Goal: Task Accomplishment & Management: Use online tool/utility

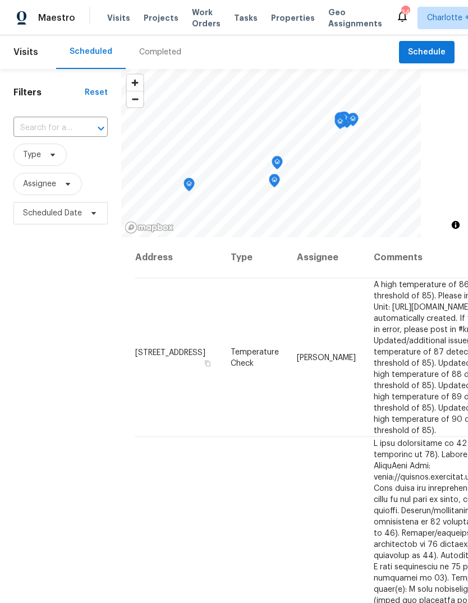
click at [158, 21] on span "Projects" at bounding box center [161, 17] width 35 height 11
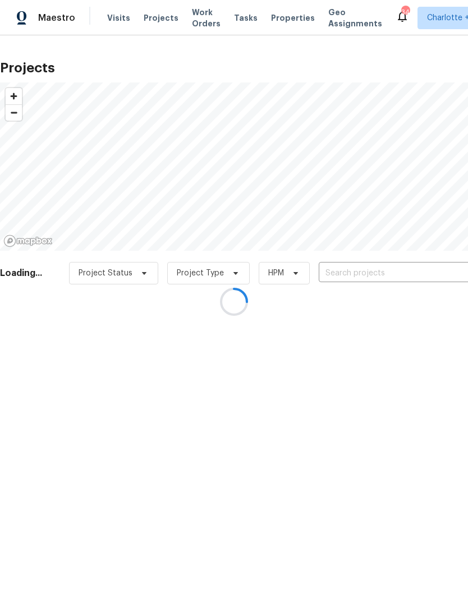
click at [434, 270] on div at bounding box center [234, 301] width 468 height 603
click at [433, 270] on div at bounding box center [234, 301] width 468 height 603
click at [442, 273] on div at bounding box center [234, 301] width 468 height 603
click at [438, 272] on div at bounding box center [234, 301] width 468 height 603
click at [442, 278] on div at bounding box center [234, 301] width 468 height 603
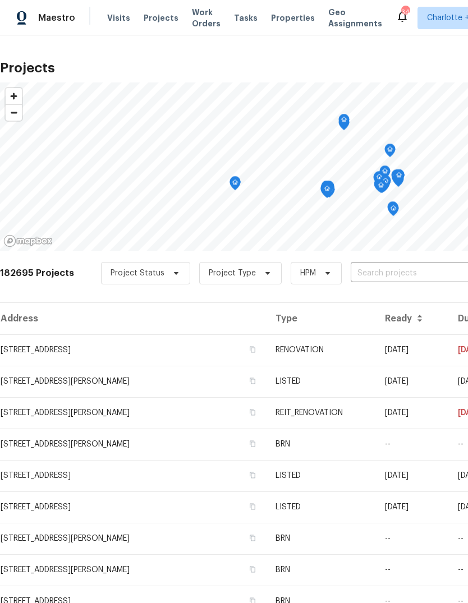
click at [439, 269] on input "text" at bounding box center [415, 273] width 129 height 17
type input "2112 dew"
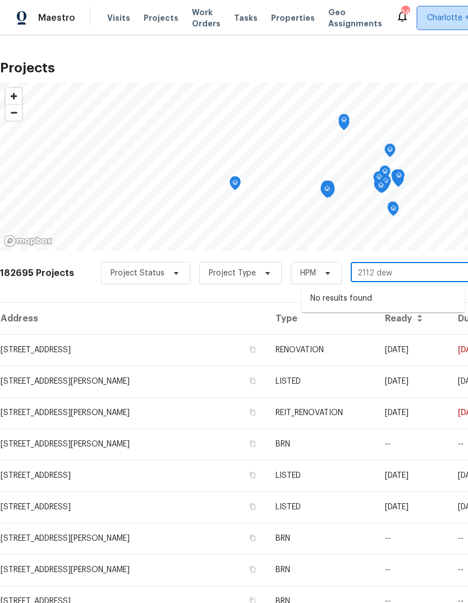
click at [434, 11] on span "Charlotte + 14" at bounding box center [462, 18] width 89 height 22
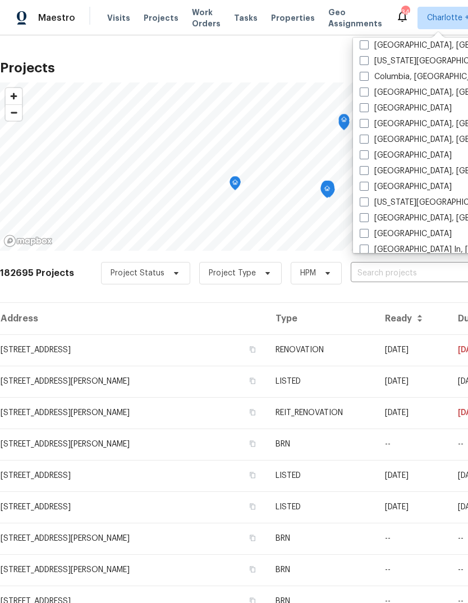
scroll to position [421, 0]
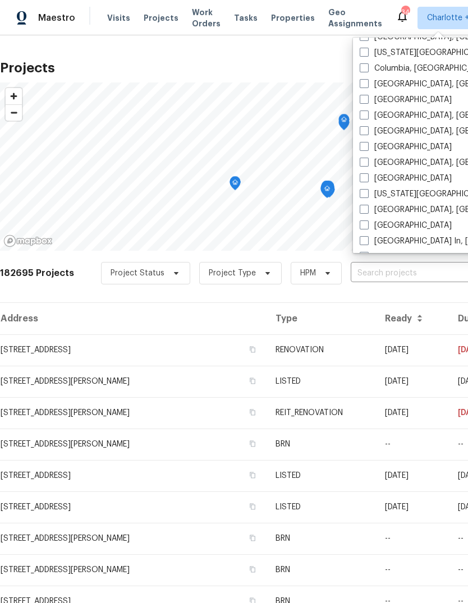
click at [365, 145] on span at bounding box center [364, 146] width 9 height 9
click at [365, 145] on input "[GEOGRAPHIC_DATA]" at bounding box center [363, 144] width 7 height 7
checkbox input "true"
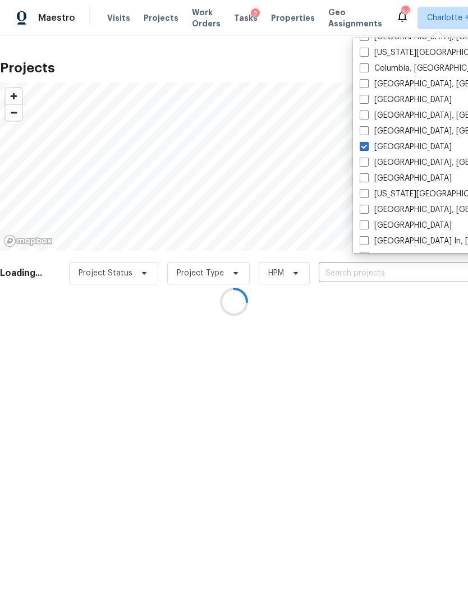
click at [383, 273] on div at bounding box center [234, 301] width 468 height 603
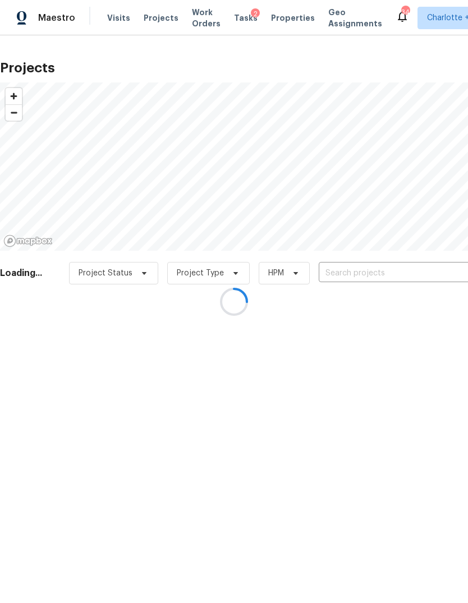
click at [389, 269] on div at bounding box center [234, 301] width 468 height 603
click at [434, 262] on div at bounding box center [234, 301] width 468 height 603
click at [438, 269] on div at bounding box center [234, 301] width 468 height 603
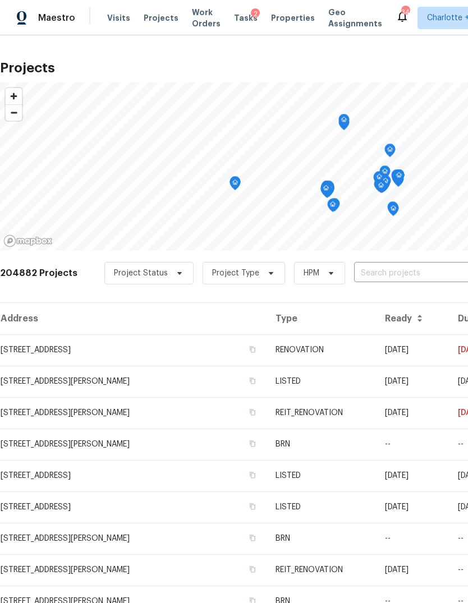
click at [437, 273] on input "text" at bounding box center [418, 273] width 129 height 17
type input "2112 de"
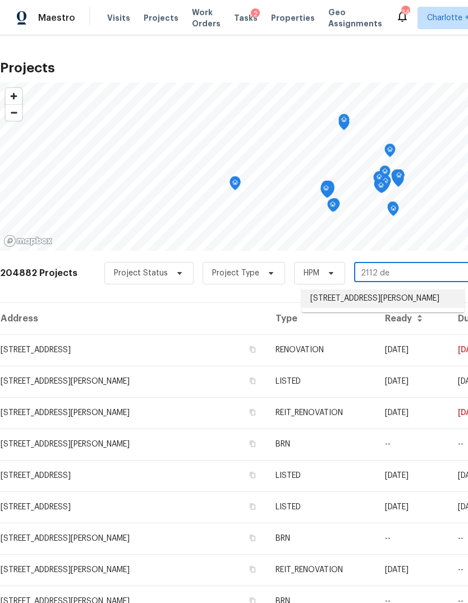
click at [447, 299] on li "[STREET_ADDRESS][PERSON_NAME]" at bounding box center [382, 299] width 163 height 19
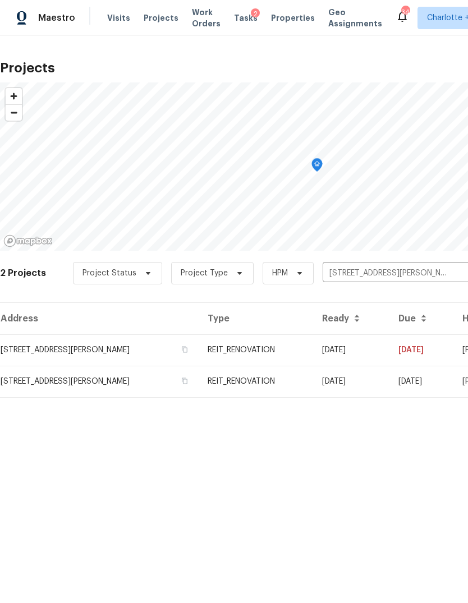
click at [41, 363] on td "[STREET_ADDRESS][PERSON_NAME]" at bounding box center [99, 349] width 199 height 31
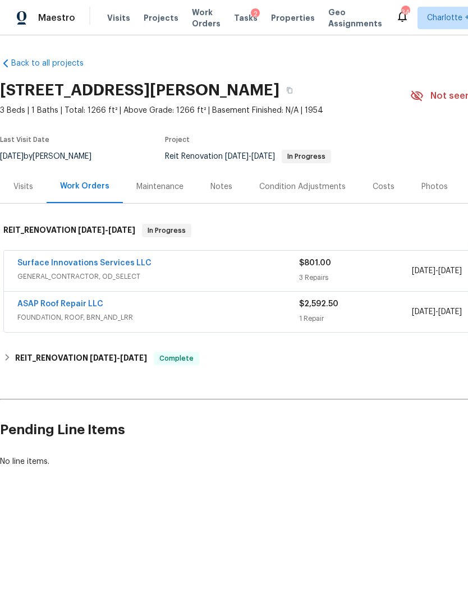
click at [31, 266] on link "Surface Innovations Services LLC" at bounding box center [84, 263] width 134 height 8
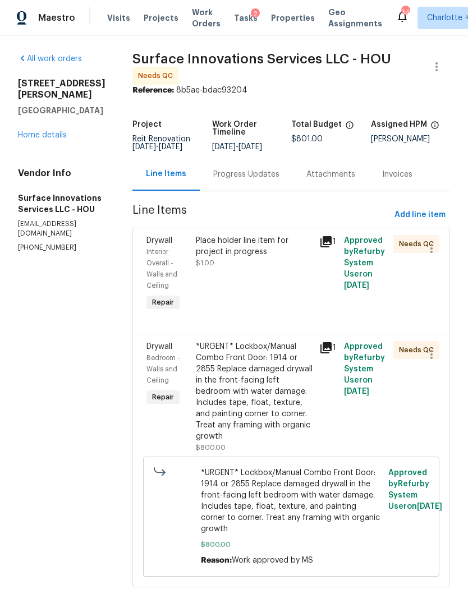
click at [272, 180] on div "Progress Updates" at bounding box center [246, 174] width 66 height 11
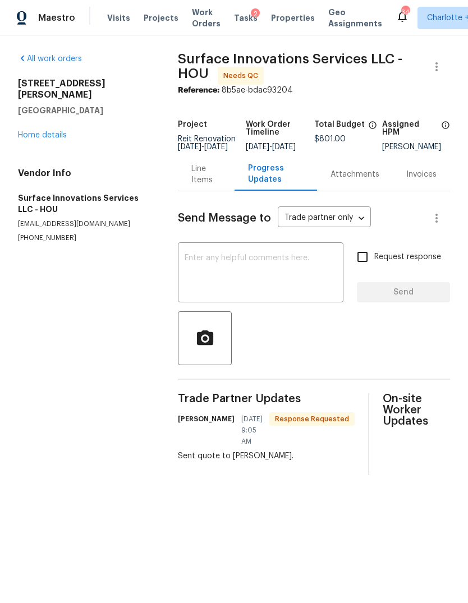
click at [208, 212] on div "Send Message to Trade partner only Trade partner only ​ x ​ Request response Se…" at bounding box center [314, 333] width 272 height 284
click at [200, 183] on div "Line Items" at bounding box center [206, 174] width 30 height 22
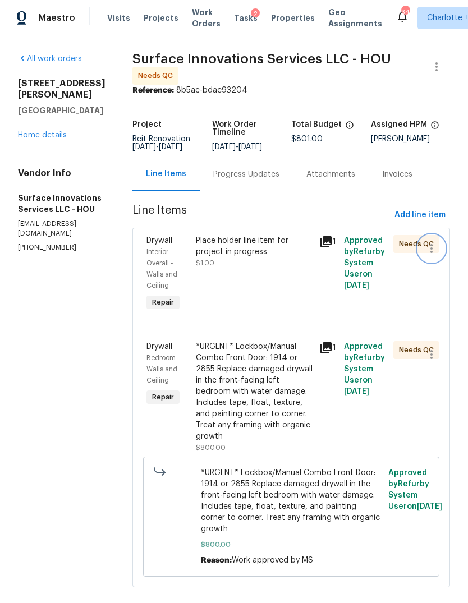
click at [438, 255] on icon "button" at bounding box center [431, 248] width 13 height 13
click at [448, 255] on li "Cancel" at bounding box center [436, 256] width 43 height 19
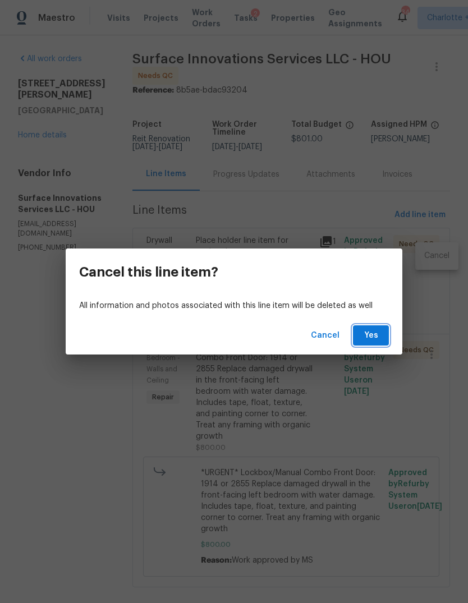
click at [378, 338] on span "Yes" at bounding box center [371, 336] width 18 height 14
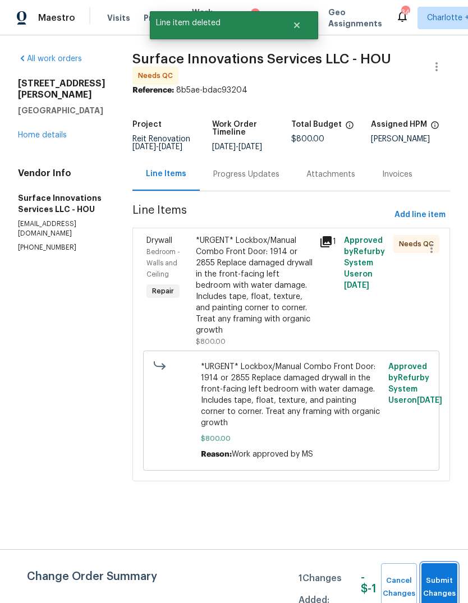
click at [441, 581] on span "Submit Changes" at bounding box center [439, 588] width 25 height 26
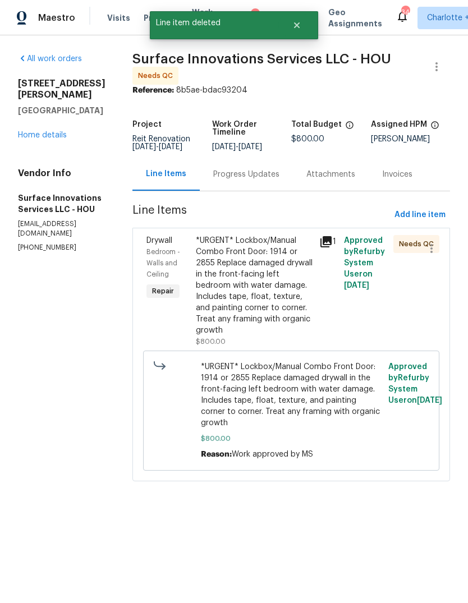
click at [290, 336] on div "*URGENT* Lockbox/Manual Combo Front Door: 1914 or 2855 Replace damaged drywall …" at bounding box center [254, 285] width 117 height 101
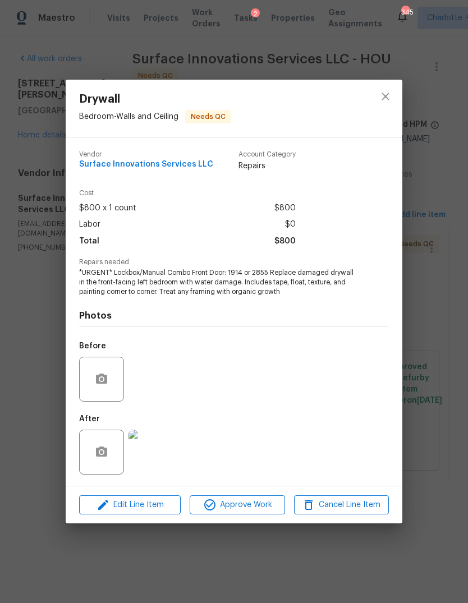
click at [432, 354] on div "Drywall Bedroom - Walls and Ceiling Needs QC Vendor Surface Innovations Service…" at bounding box center [234, 301] width 468 height 603
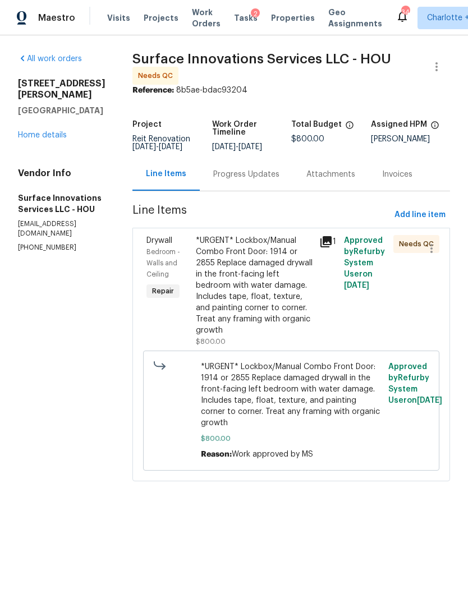
click at [285, 320] on div "*URGENT* Lockbox/Manual Combo Front Door: 1914 or 2855 Replace damaged drywall …" at bounding box center [254, 285] width 117 height 101
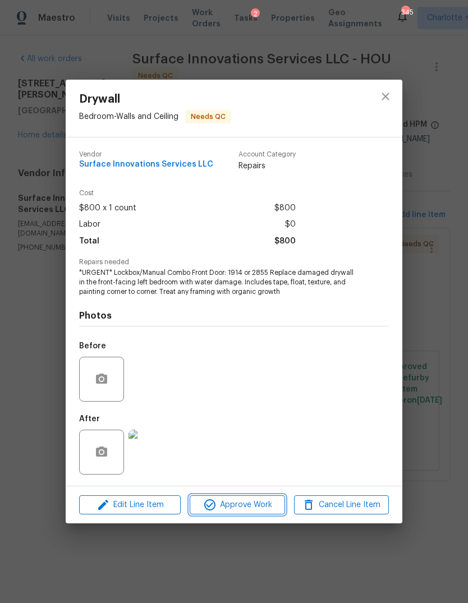
click at [266, 506] on span "Approve Work" at bounding box center [237, 505] width 88 height 14
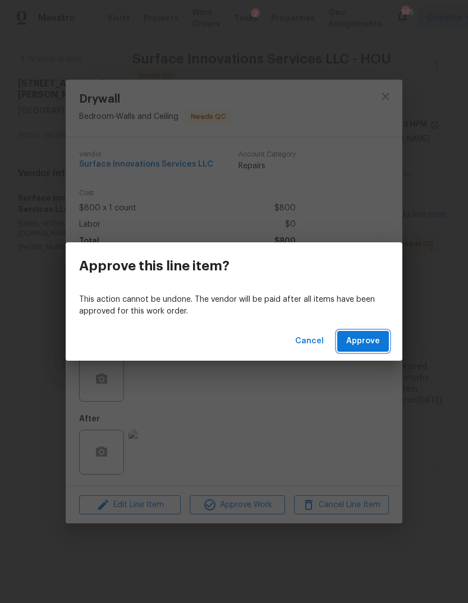
click at [366, 342] on span "Approve" at bounding box center [363, 341] width 34 height 14
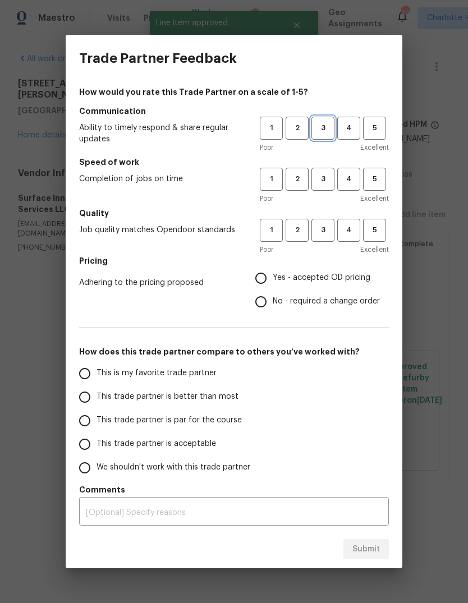
click at [328, 120] on button "3" at bounding box center [322, 128] width 23 height 23
click at [328, 177] on span "3" at bounding box center [323, 179] width 21 height 13
click at [330, 231] on span "3" at bounding box center [323, 230] width 21 height 13
click at [272, 274] on input "Yes - accepted OD pricing" at bounding box center [261, 279] width 24 height 24
radio input "true"
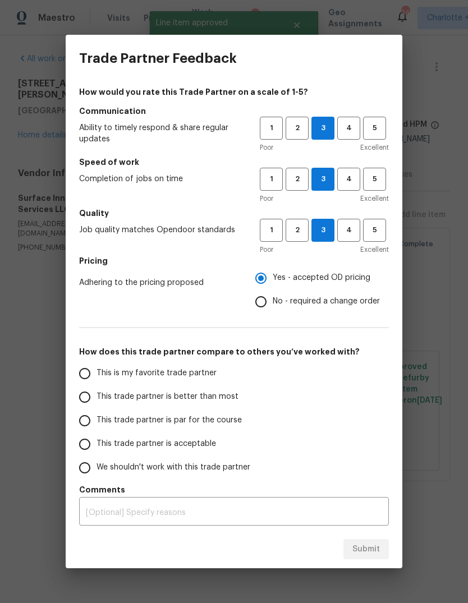
click at [82, 419] on input "This trade partner is par for the course" at bounding box center [85, 421] width 24 height 24
click at [367, 545] on span "Submit" at bounding box center [365, 550] width 27 height 14
radio input "true"
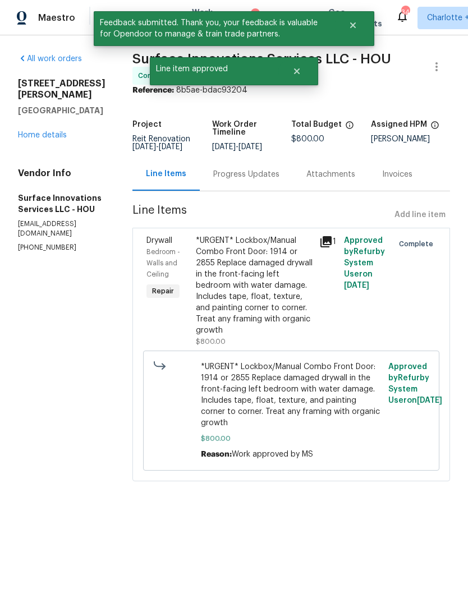
click at [37, 131] on link "Home details" at bounding box center [42, 135] width 49 height 8
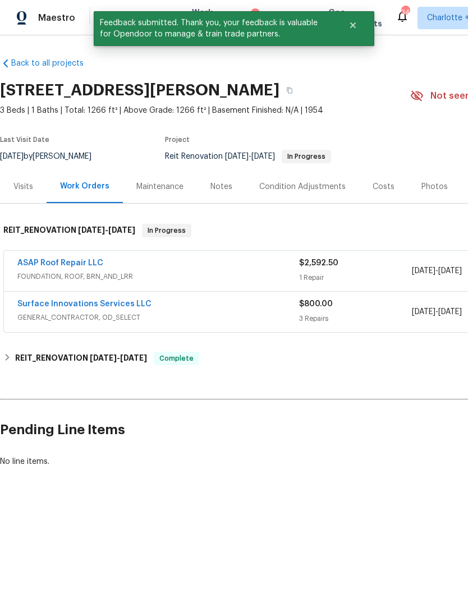
click at [31, 266] on link "ASAP Roof Repair LLC" at bounding box center [60, 263] width 86 height 8
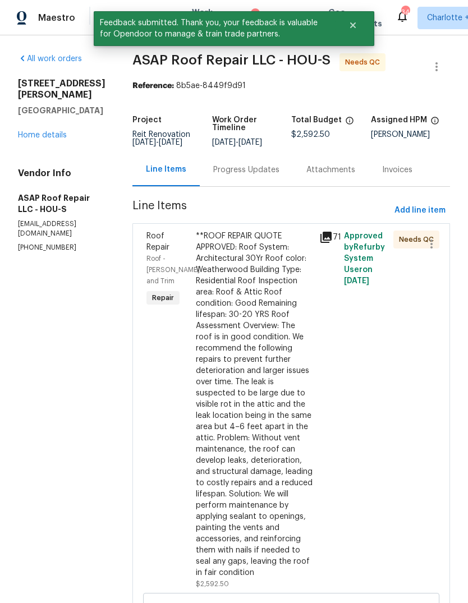
click at [270, 185] on div "Progress Updates" at bounding box center [246, 169] width 93 height 33
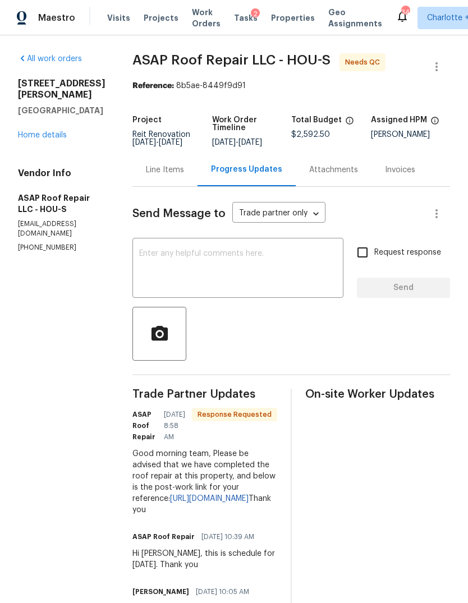
click at [155, 177] on div "Line Items" at bounding box center [164, 169] width 65 height 33
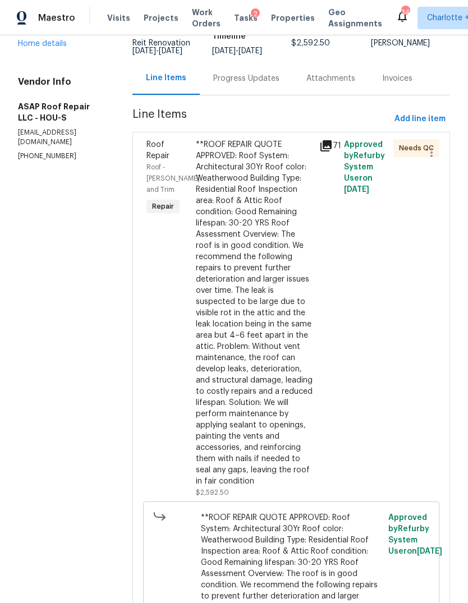
scroll to position [174, 0]
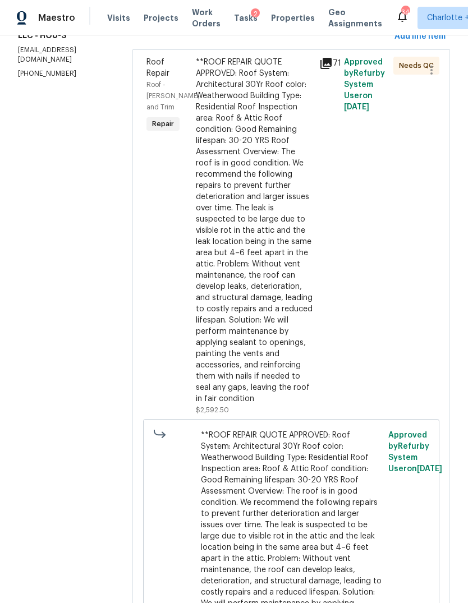
click at [278, 319] on div "**ROOF REPAIR QUOTE APPROVED: Roof System: Architectural 30Yr Roof color: Weath…" at bounding box center [254, 231] width 117 height 348
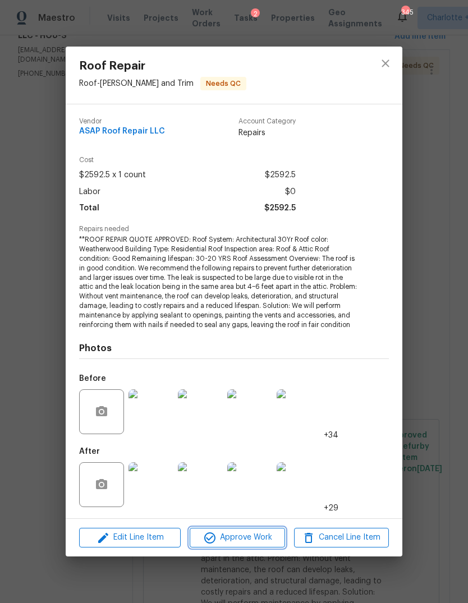
click at [265, 540] on span "Approve Work" at bounding box center [237, 538] width 88 height 14
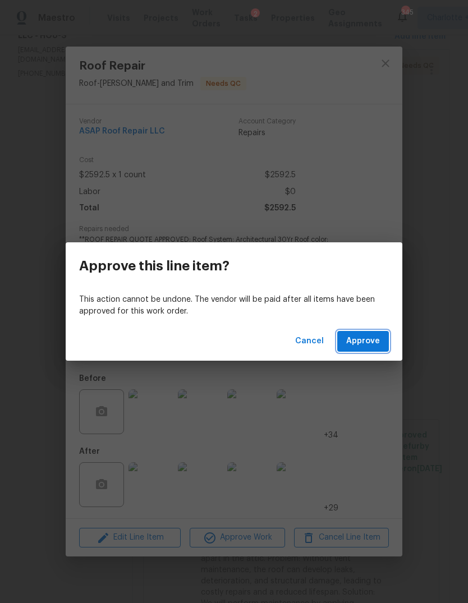
click at [377, 342] on span "Approve" at bounding box center [363, 341] width 34 height 14
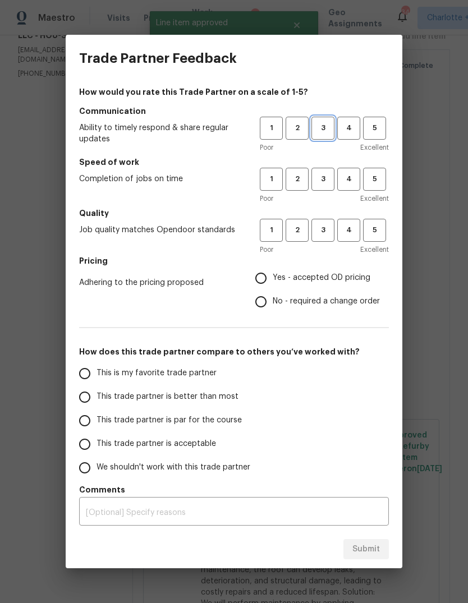
click at [325, 129] on span "3" at bounding box center [323, 128] width 21 height 13
click at [333, 178] on span "3" at bounding box center [323, 179] width 21 height 13
click at [325, 232] on span "3" at bounding box center [323, 230] width 21 height 13
click at [262, 277] on input "Yes - accepted OD pricing" at bounding box center [261, 279] width 24 height 24
radio input "true"
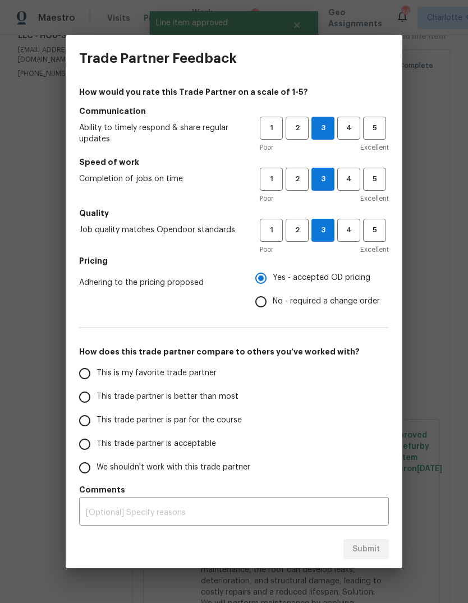
click at [79, 421] on input "This trade partner is par for the course" at bounding box center [85, 421] width 24 height 24
click at [377, 550] on span "Submit" at bounding box center [365, 550] width 27 height 14
radio input "true"
